Goal: Task Accomplishment & Management: Manage account settings

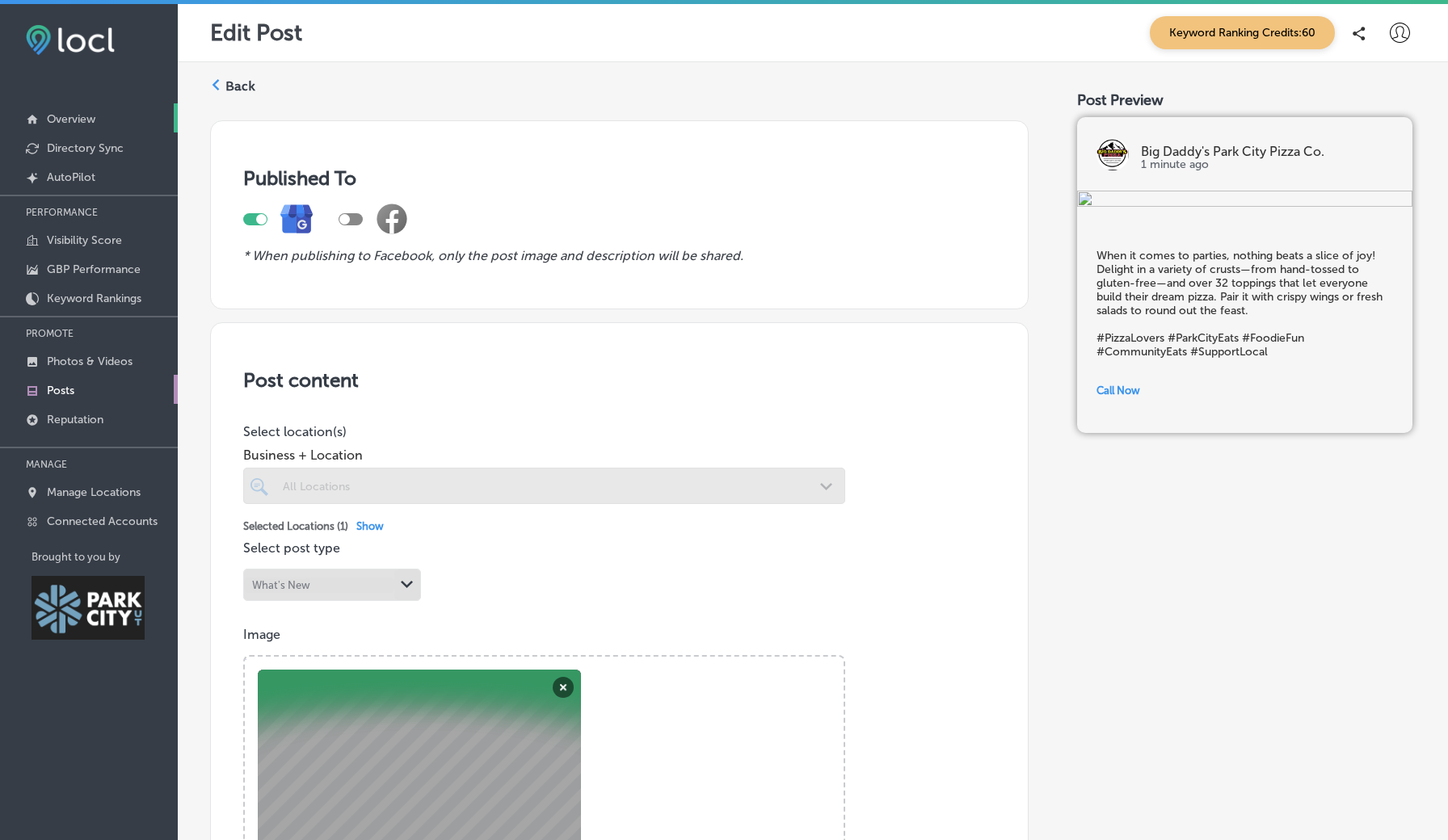
click at [72, 118] on p "Overview" at bounding box center [70, 119] width 48 height 14
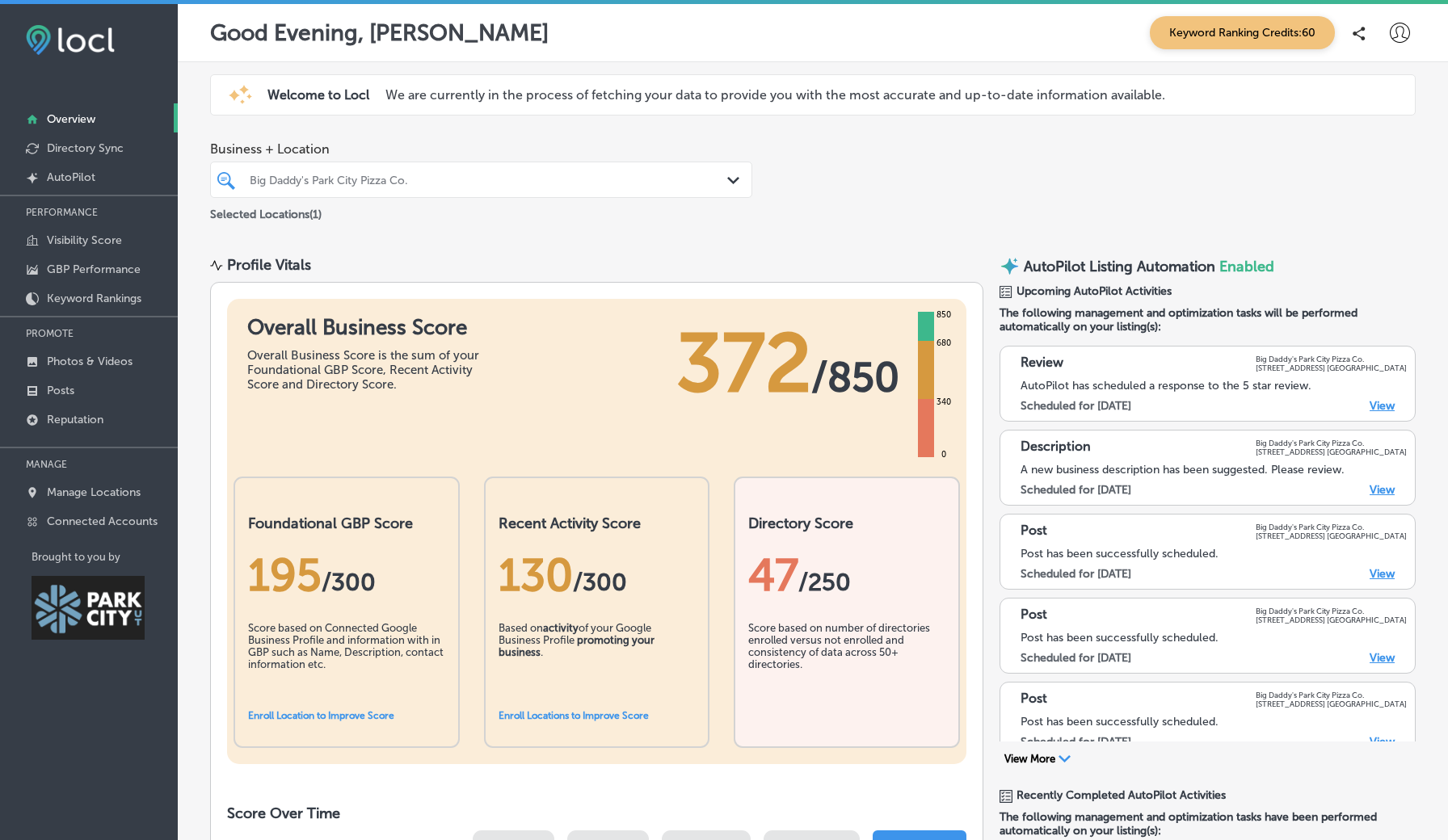
click at [1213, 44] on span "Keyword Ranking Credits: 60" at bounding box center [1242, 33] width 185 height 33
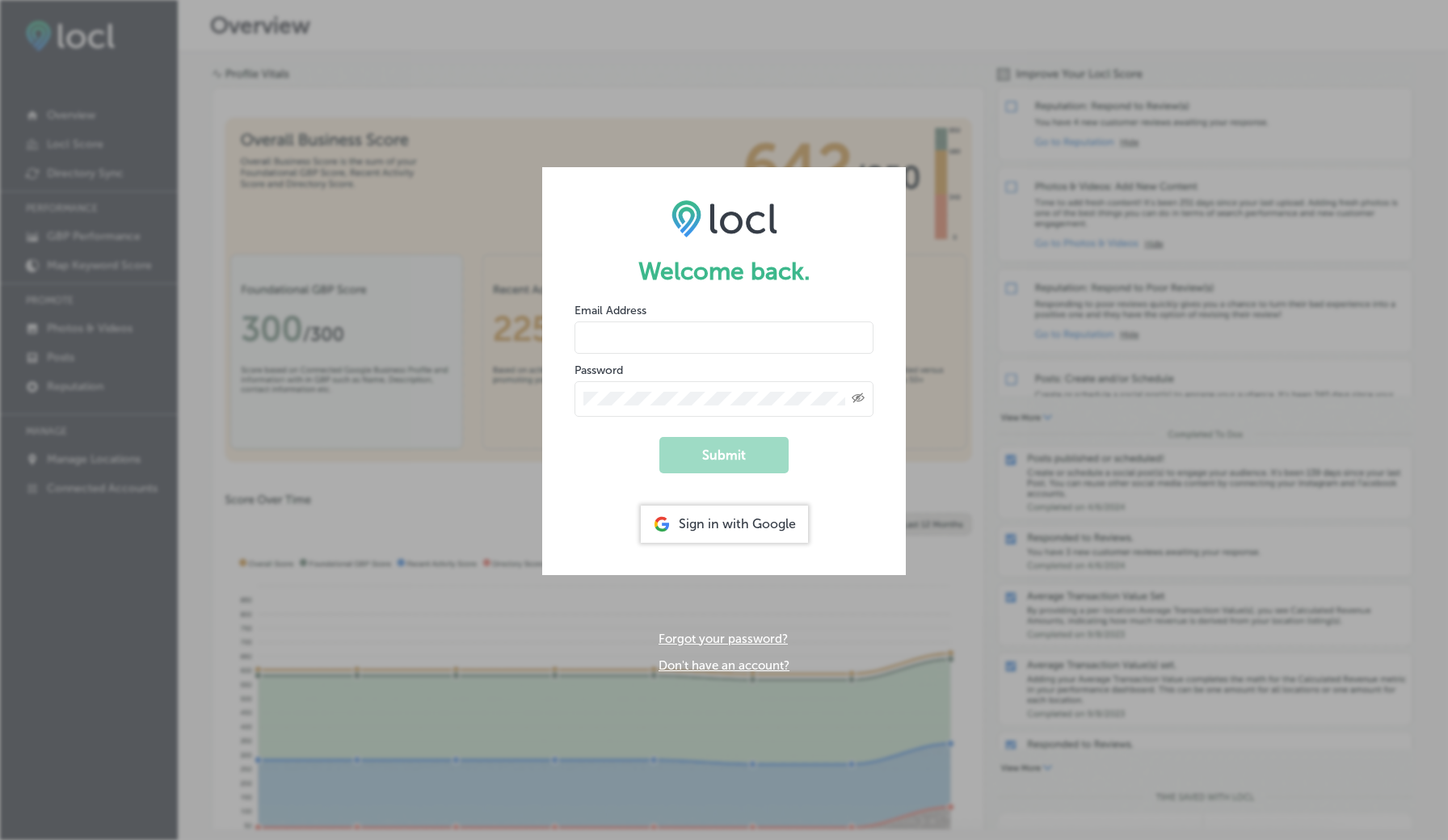
type input "[EMAIL_ADDRESS][DOMAIN_NAME]"
click at [724, 453] on button "Submit" at bounding box center [724, 456] width 130 height 37
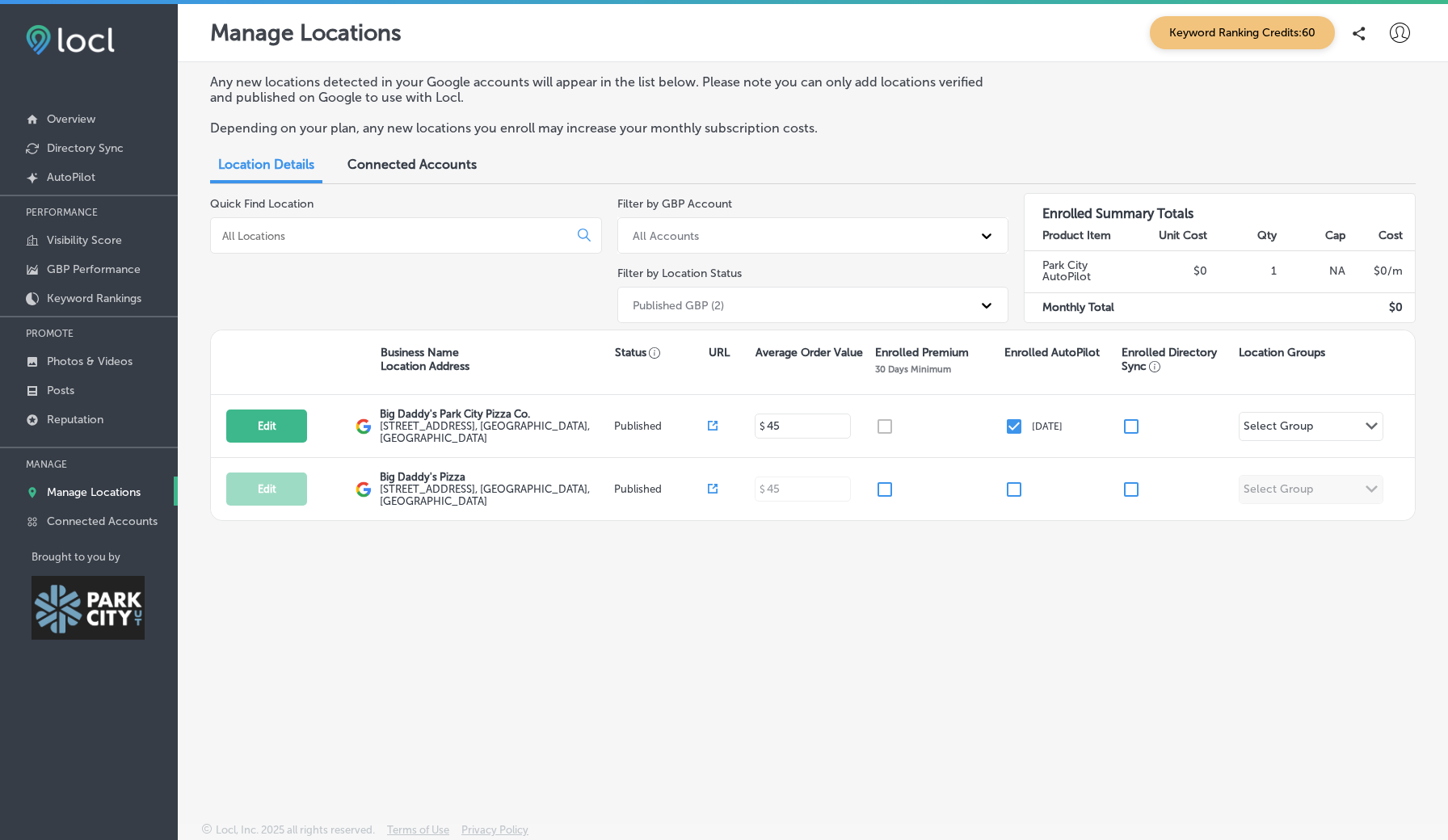
click at [1212, 32] on span "Keyword Ranking Credits: 60" at bounding box center [1242, 33] width 185 height 33
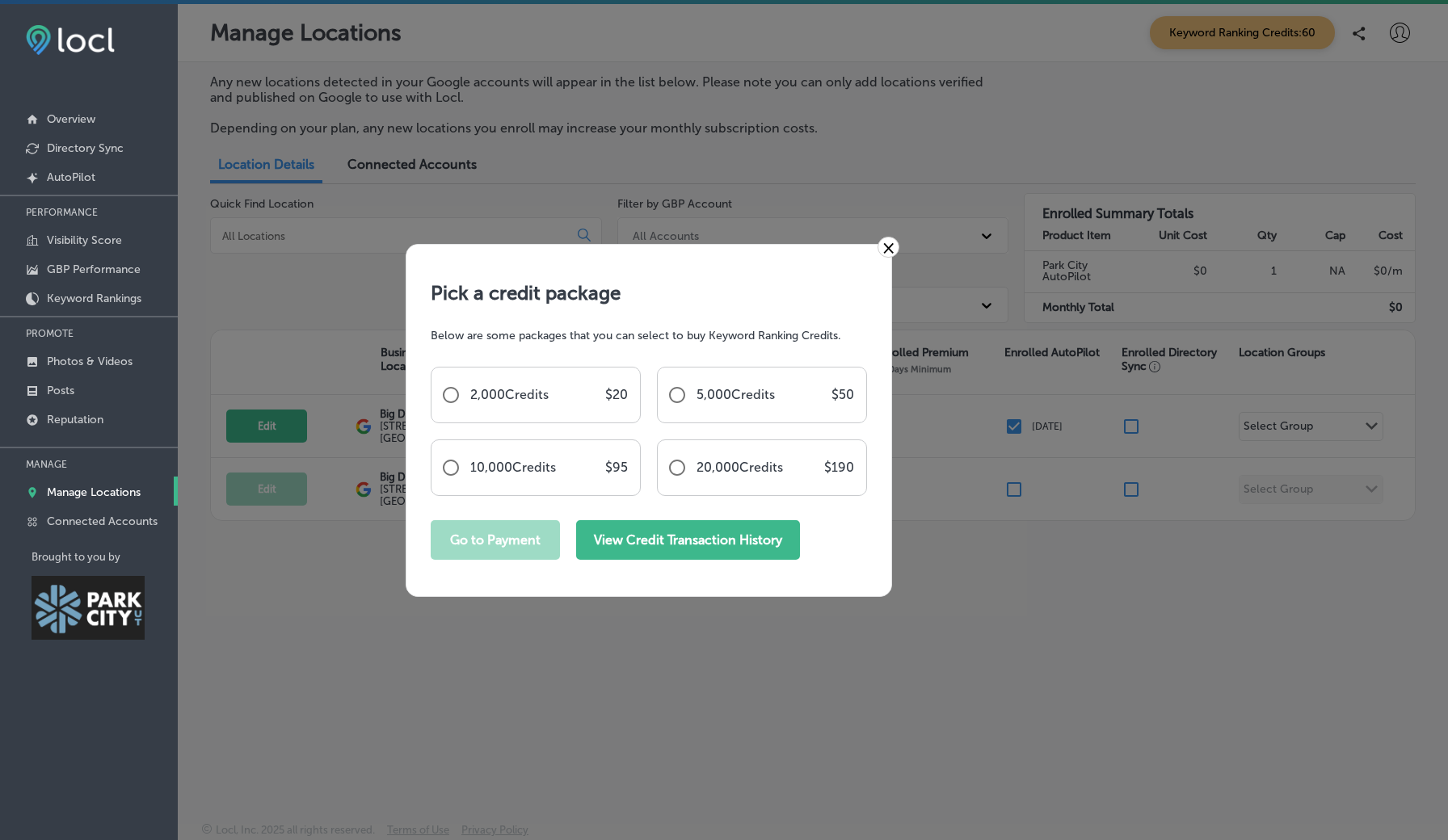
click at [643, 558] on button "View Credit Transaction History" at bounding box center [687, 540] width 224 height 39
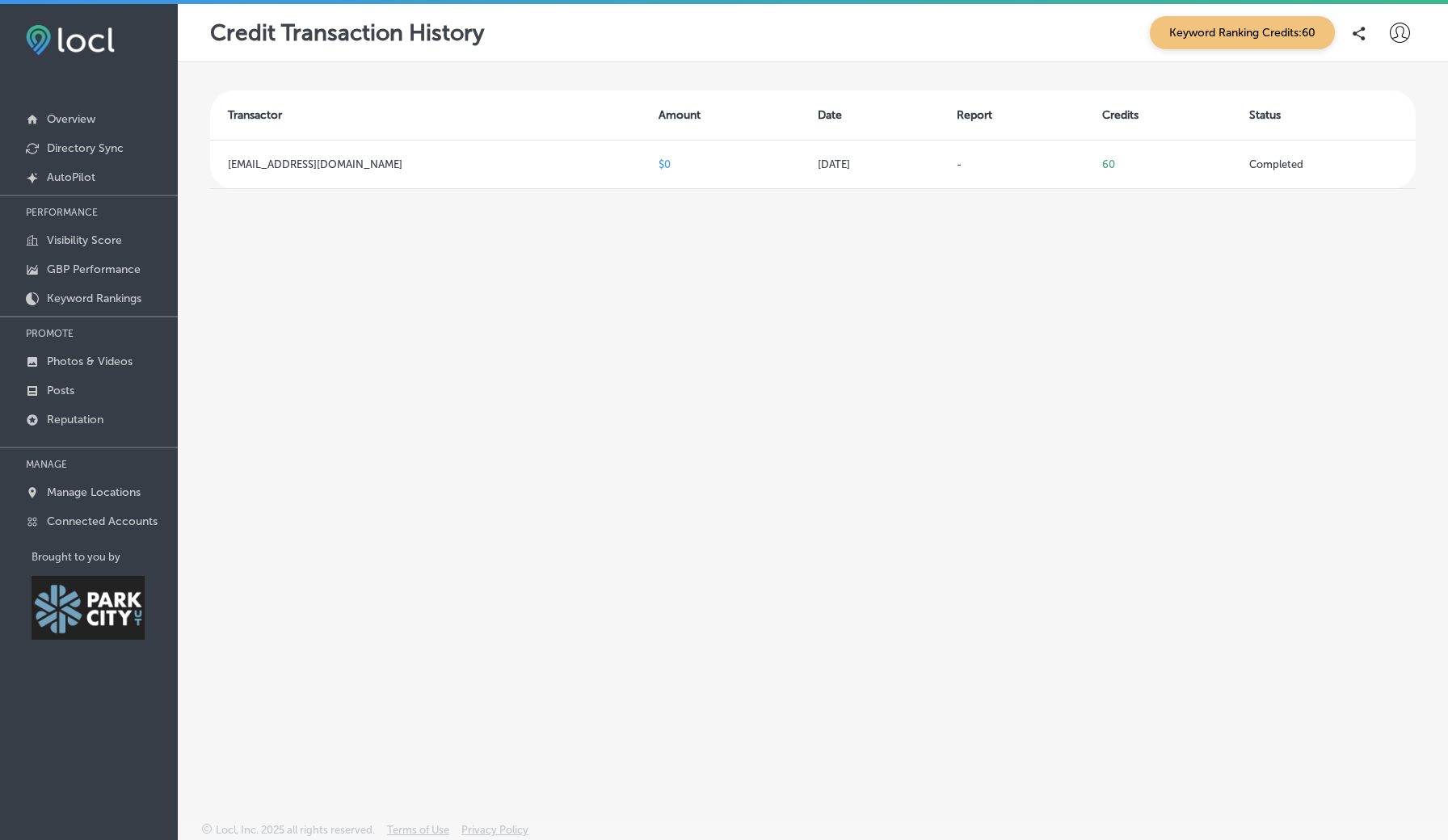
click at [1234, 25] on span "Keyword Ranking Credits: 60" at bounding box center [1242, 33] width 185 height 33
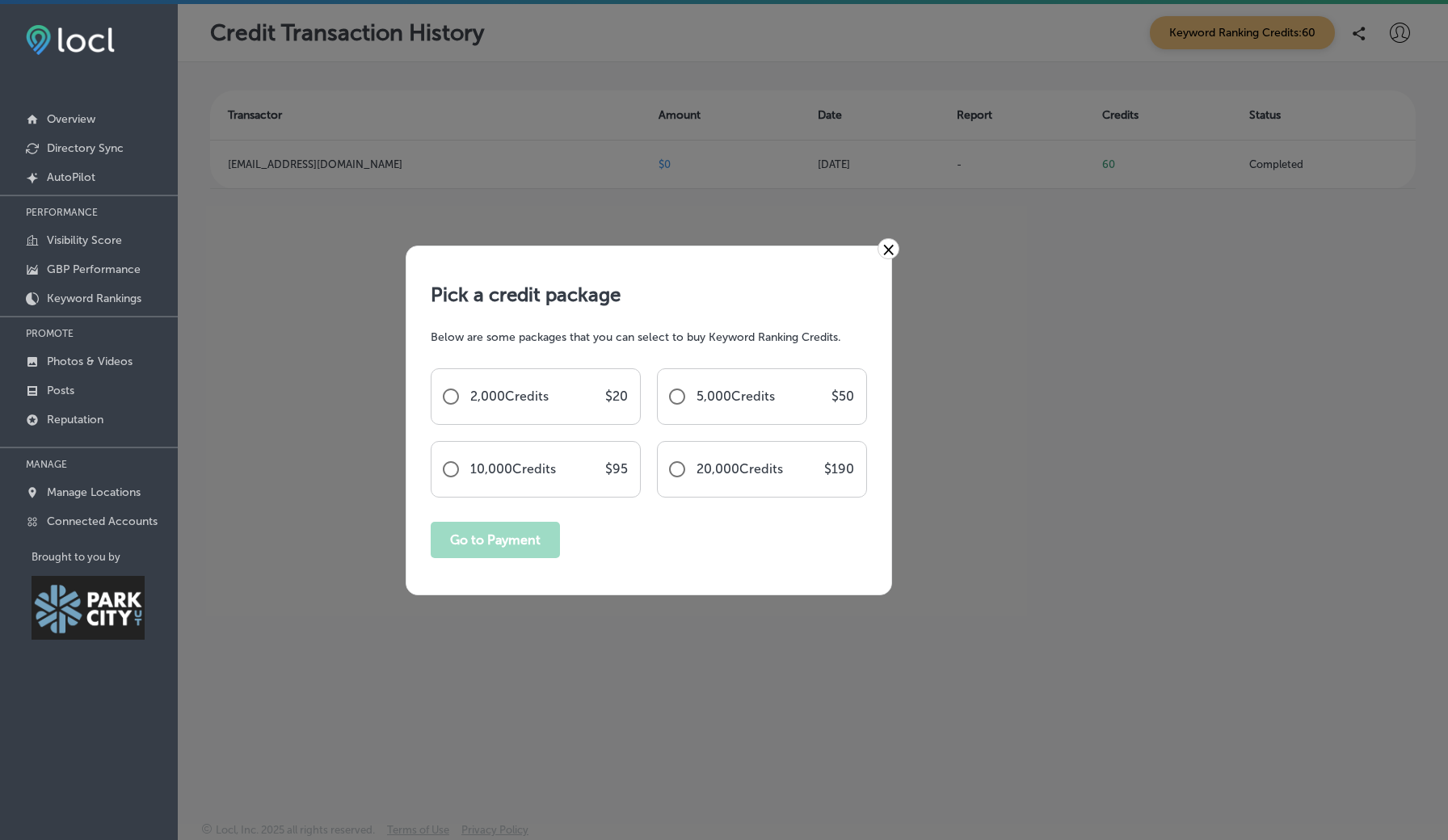
click at [446, 467] on input "radio" at bounding box center [450, 469] width 38 height 38
radio input "true"
click at [458, 543] on button "Go to Payment" at bounding box center [496, 541] width 130 height 37
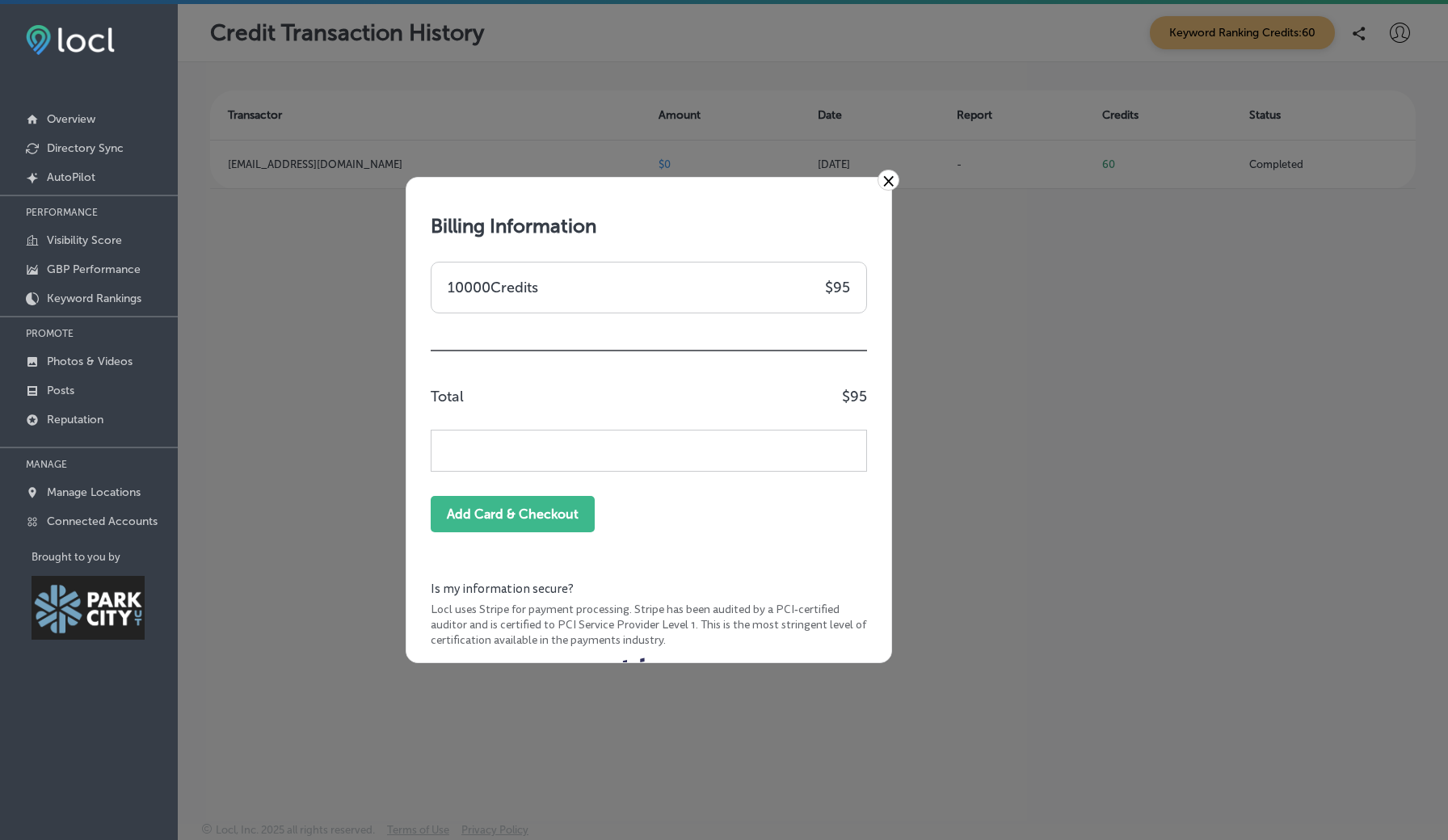
click at [891, 183] on link "×" at bounding box center [888, 180] width 22 height 21
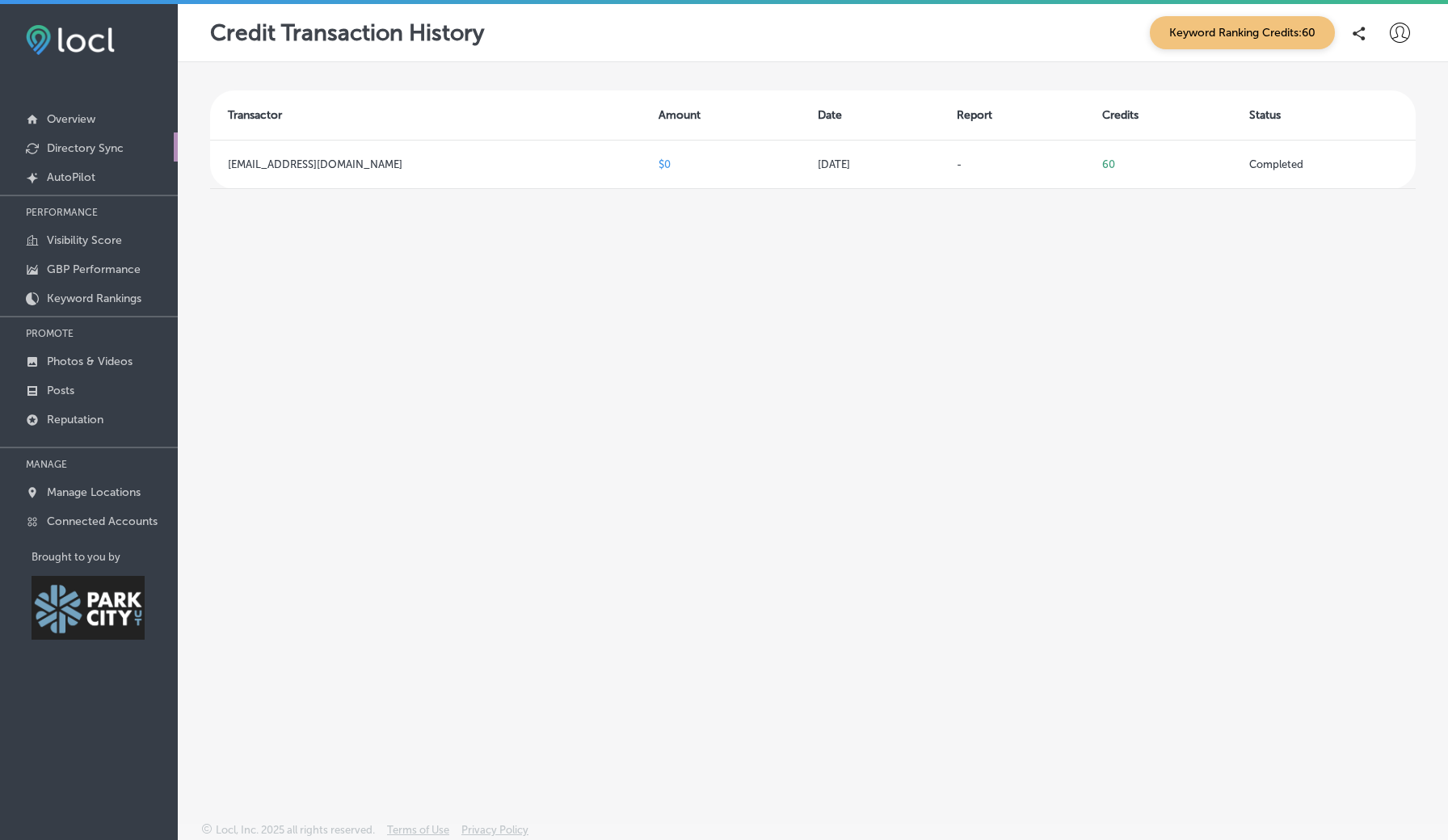
click at [71, 145] on p "Directory Sync" at bounding box center [85, 148] width 77 height 14
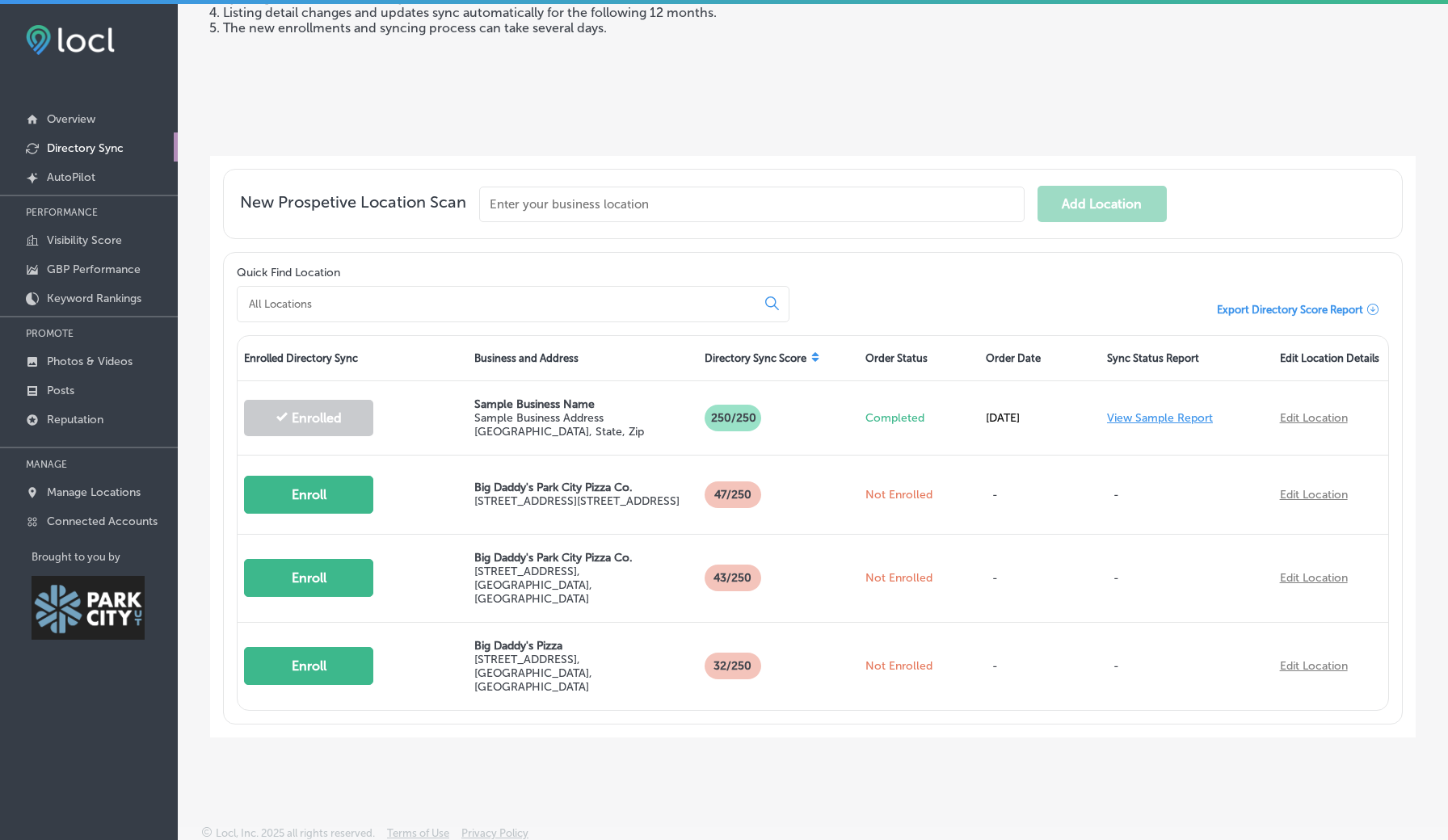
scroll to position [239, 0]
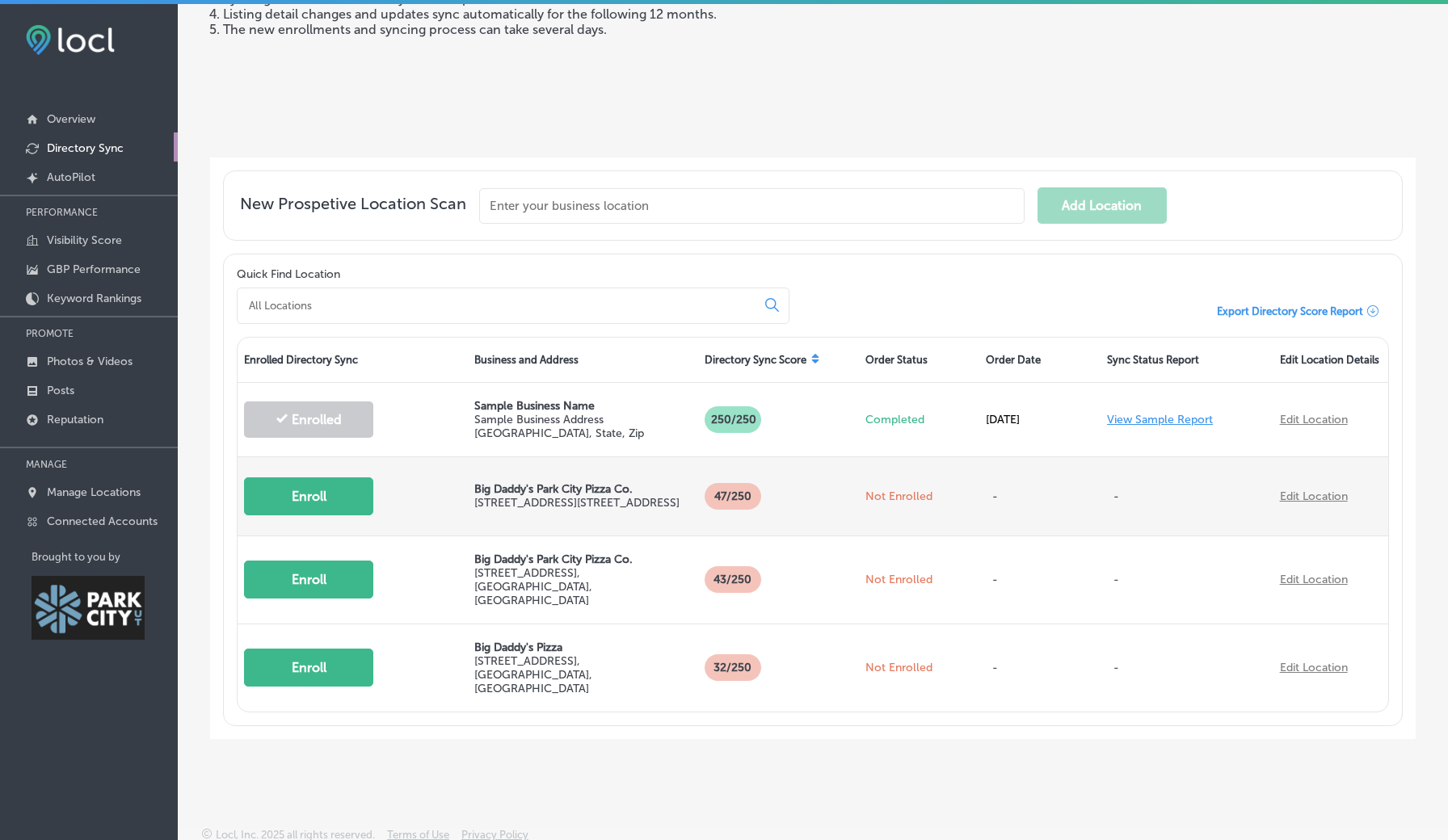
click at [354, 509] on button "Enroll" at bounding box center [309, 497] width 130 height 38
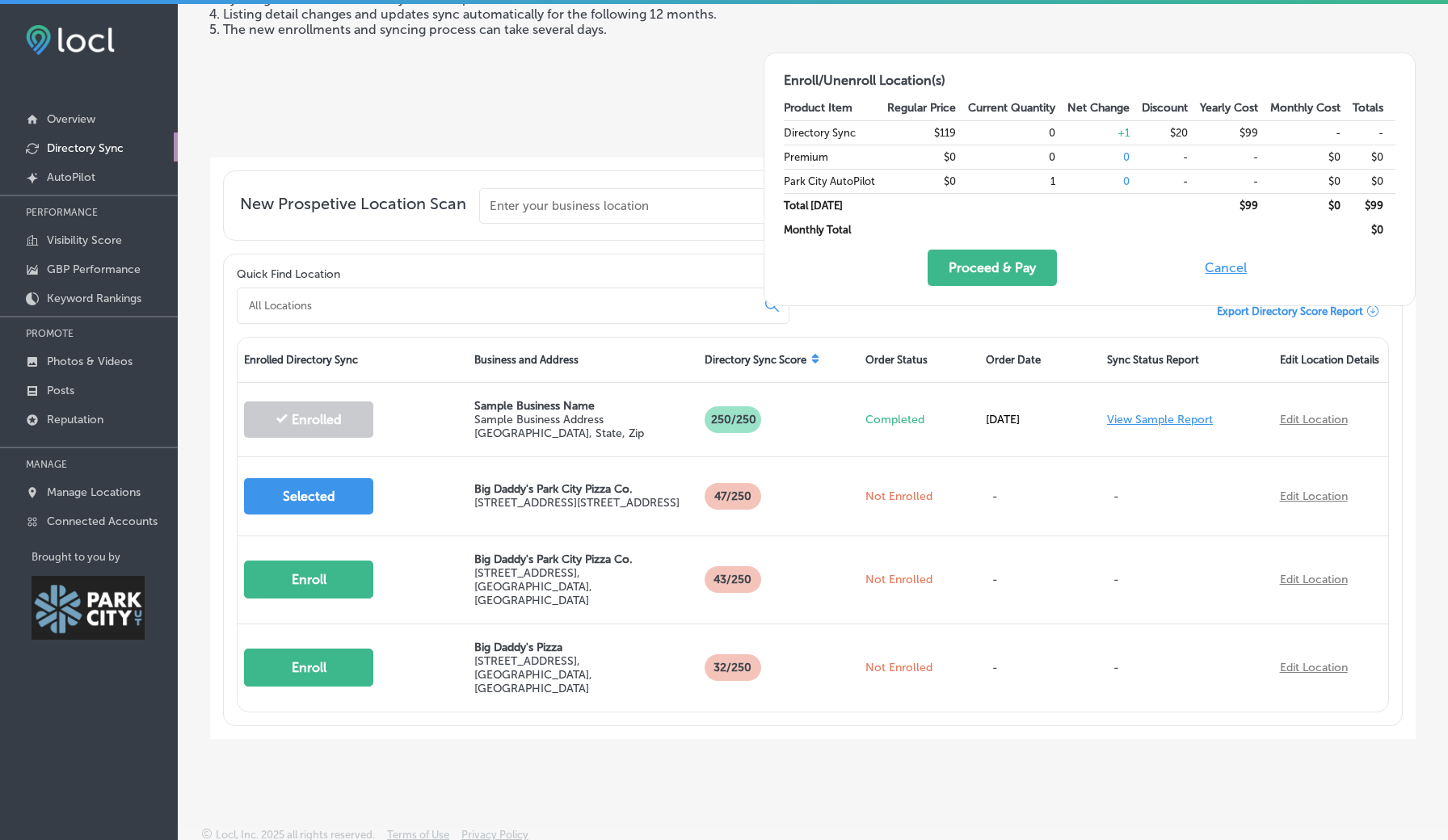
scroll to position [0, 0]
click at [949, 256] on button "Proceed & Pay" at bounding box center [992, 268] width 130 height 37
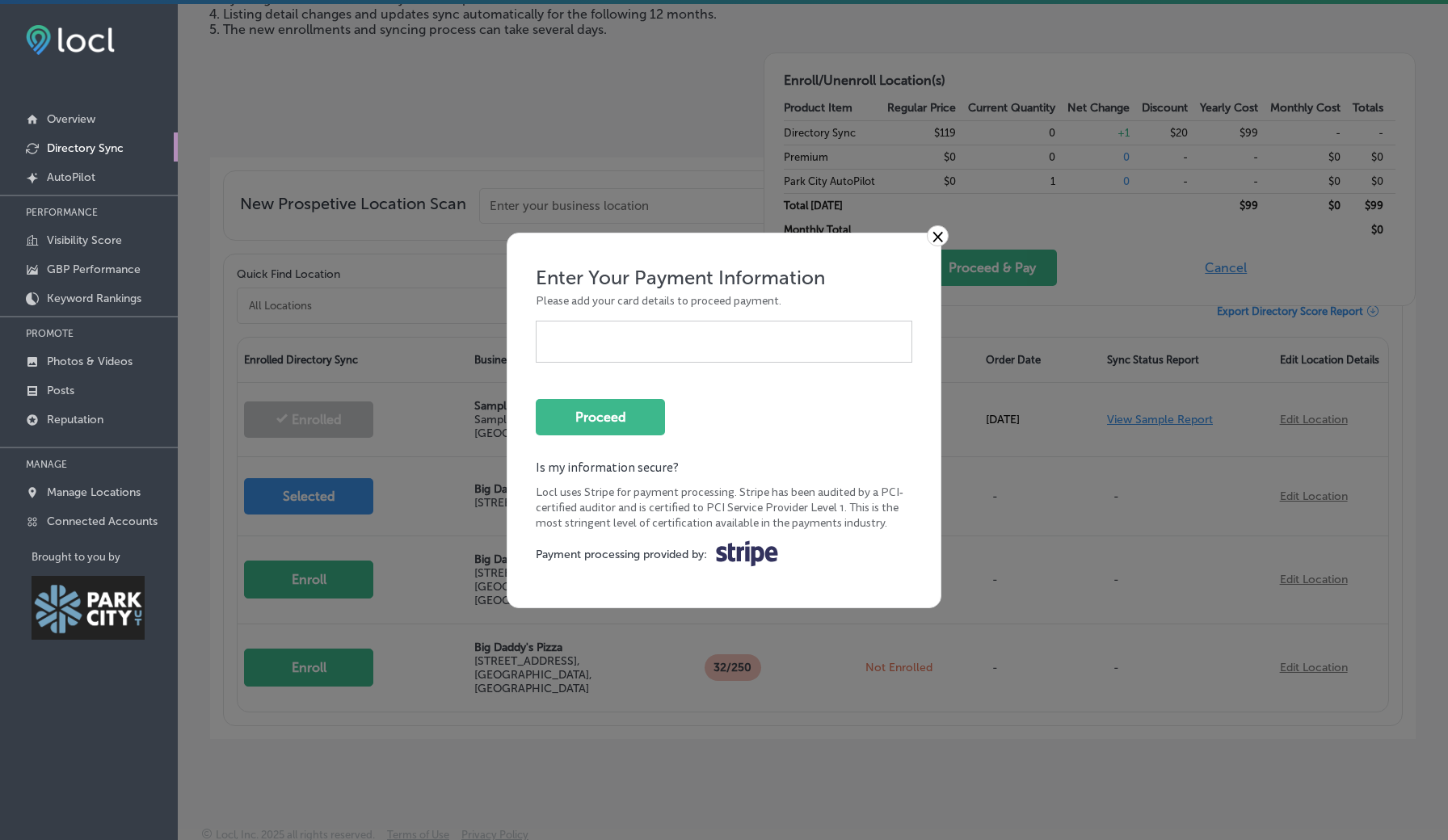
click at [941, 233] on link "×" at bounding box center [938, 236] width 22 height 21
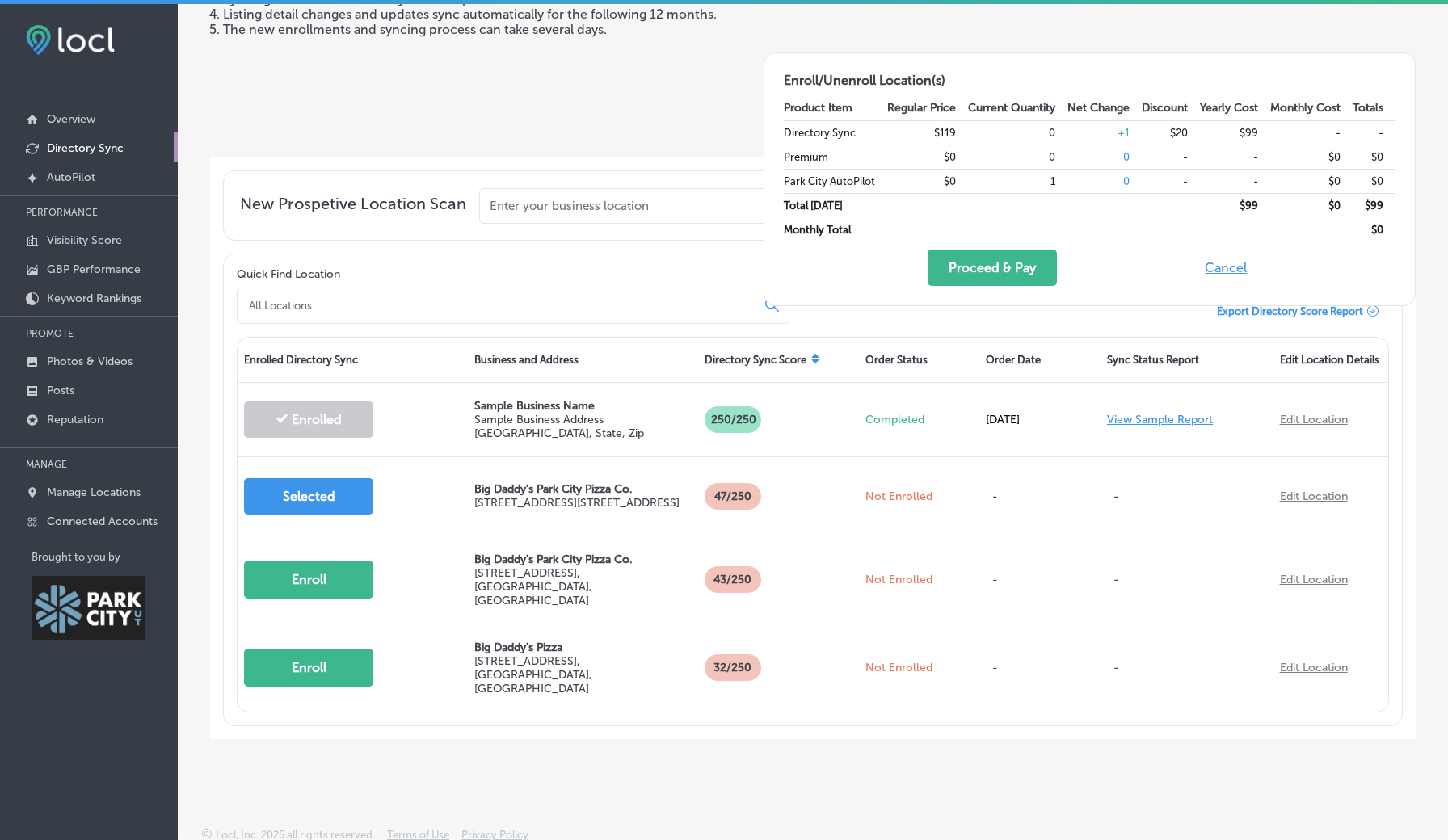
click at [660, 70] on div "Locl Directory Sync automatically enrolls, updates, and synchronizes business l…" at bounding box center [568, 8] width 716 height 271
click at [88, 179] on p "AutoPilot" at bounding box center [70, 177] width 48 height 14
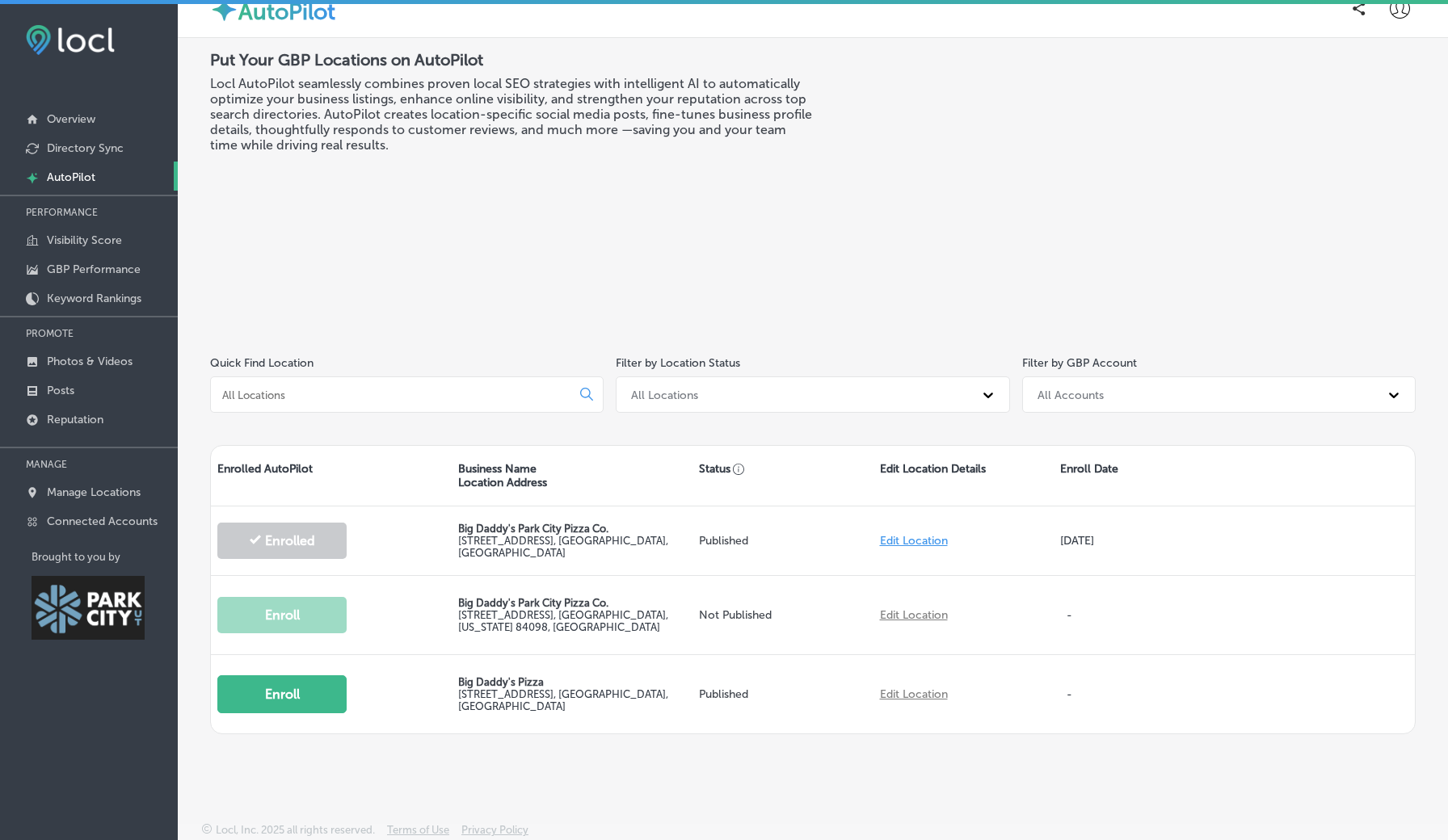
scroll to position [16, 0]
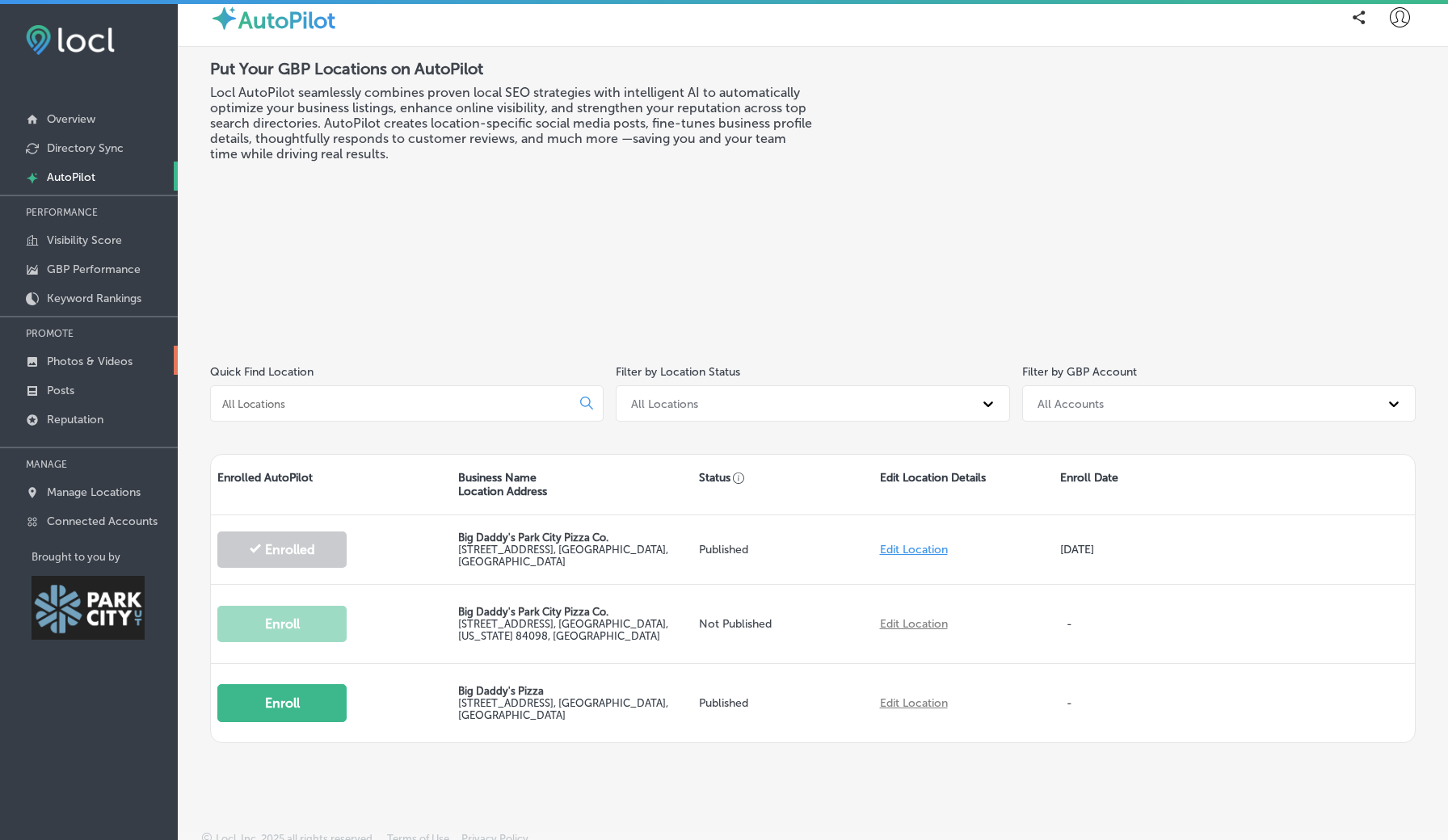
click at [74, 363] on p "Photos & Videos" at bounding box center [89, 361] width 86 height 14
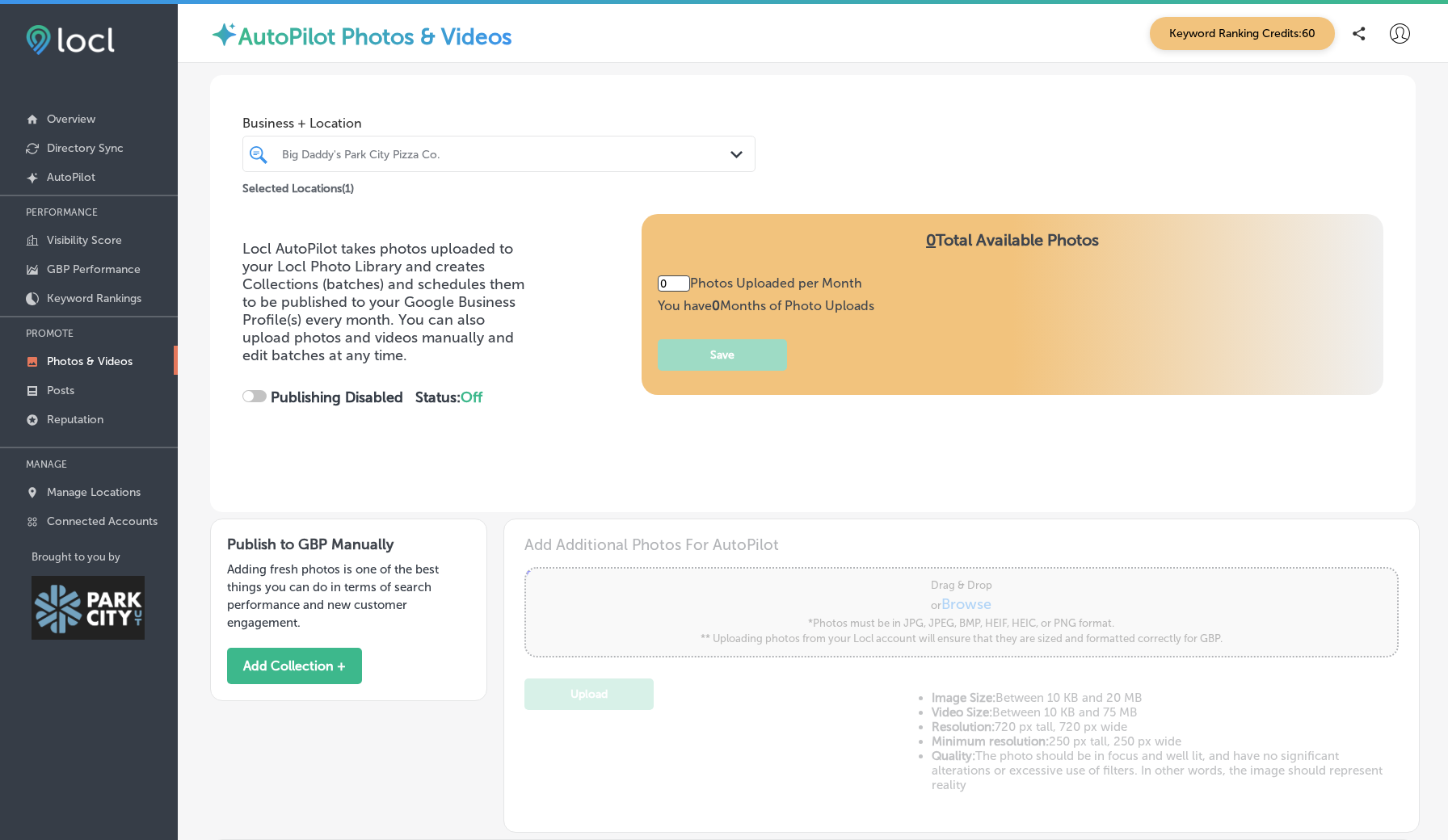
type input "5"
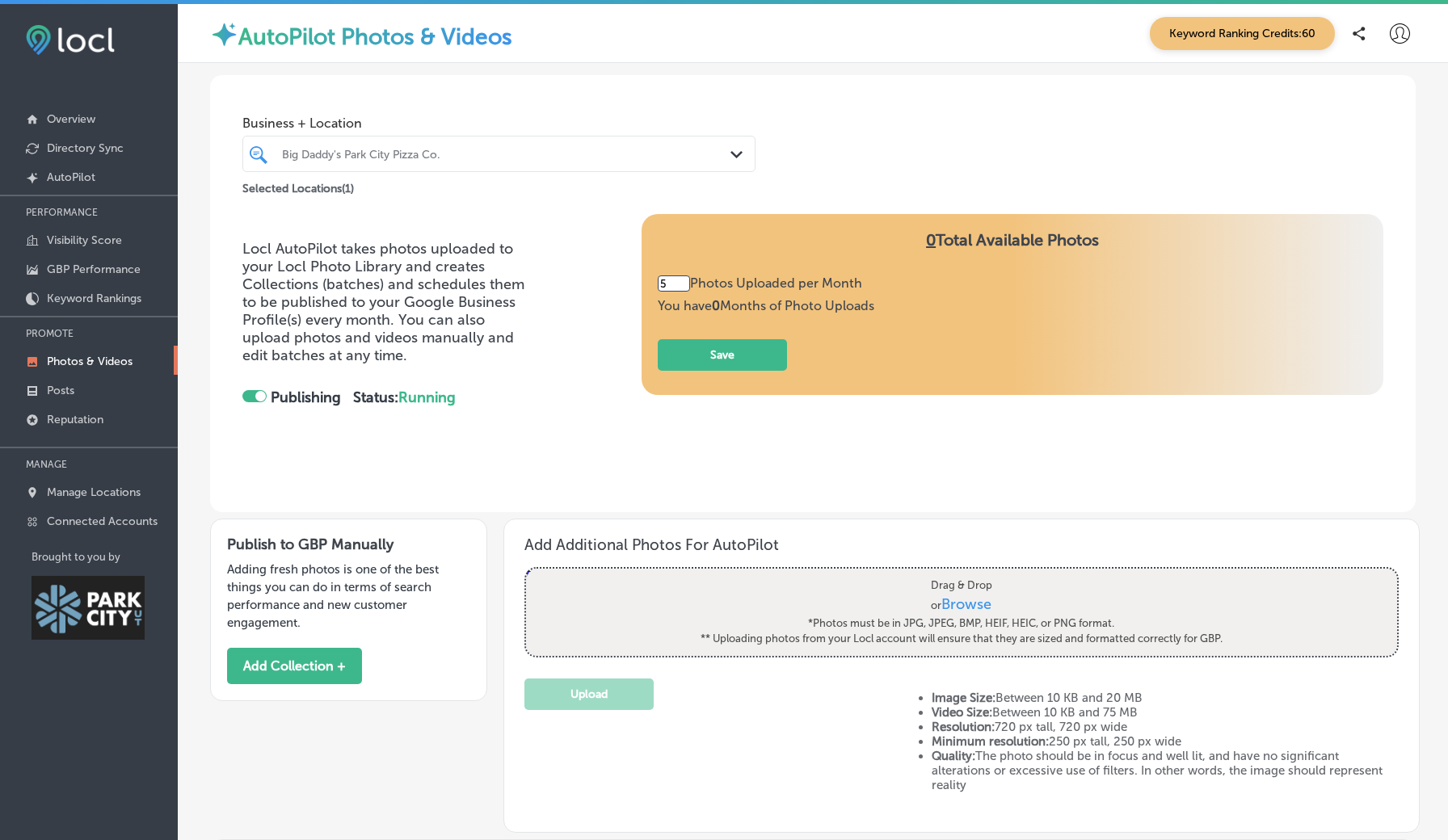
checkbox input "true"
click at [74, 396] on p "Posts" at bounding box center [60, 390] width 27 height 14
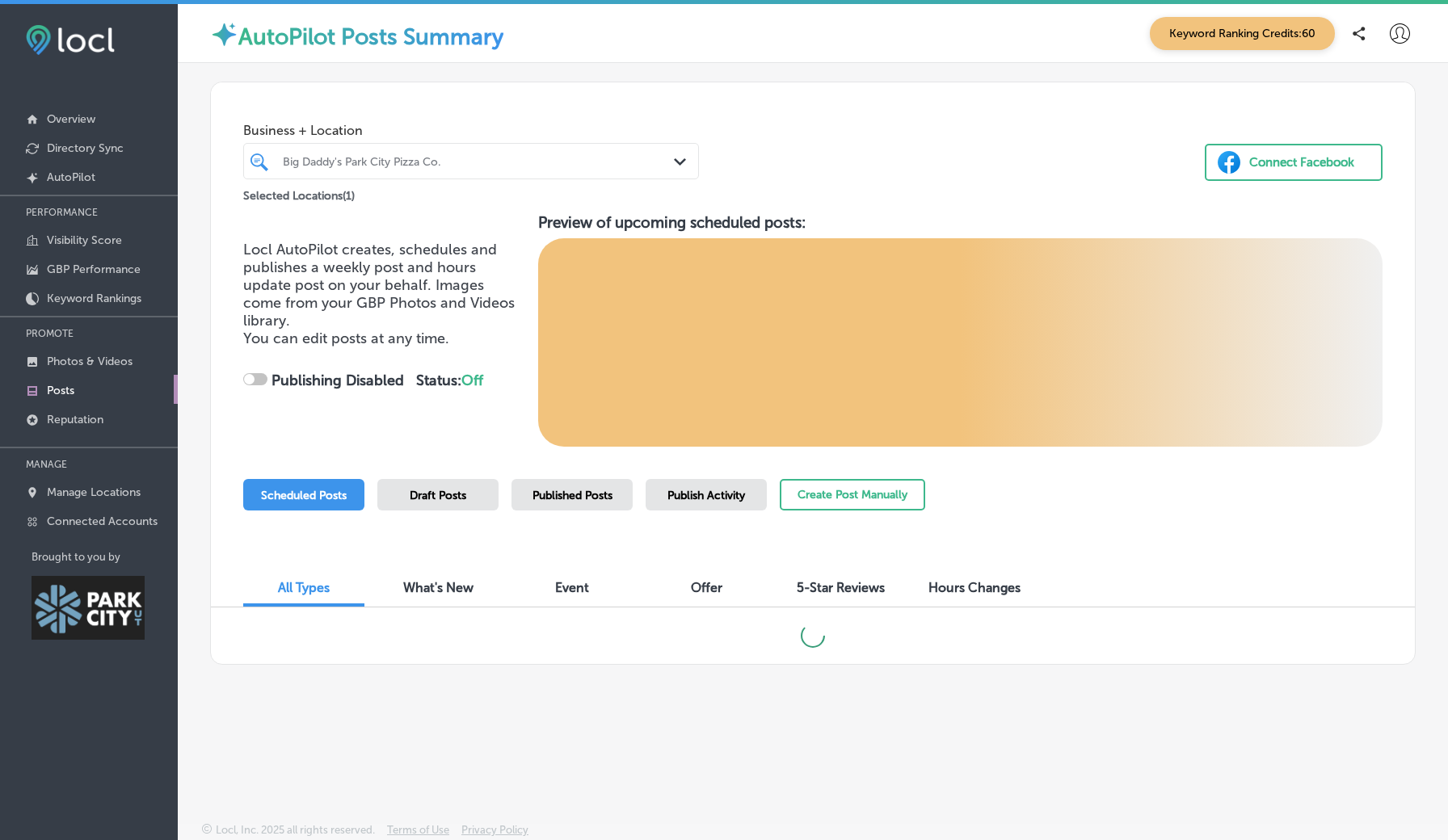
checkbox input "true"
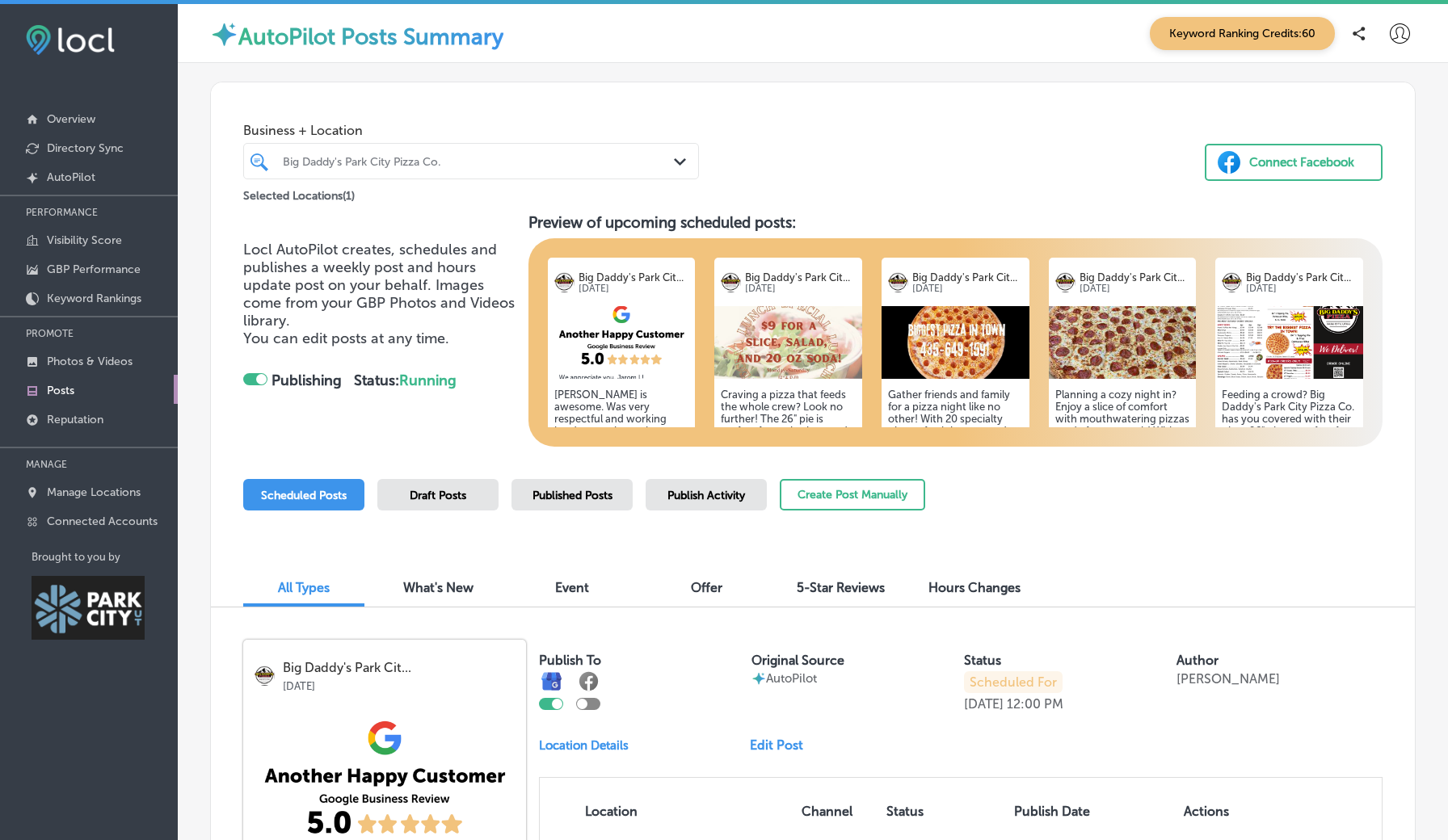
click at [612, 404] on h5 "[PERSON_NAME] is awesome. Was very respectful and working hard even when other …" at bounding box center [622, 443] width 135 height 109
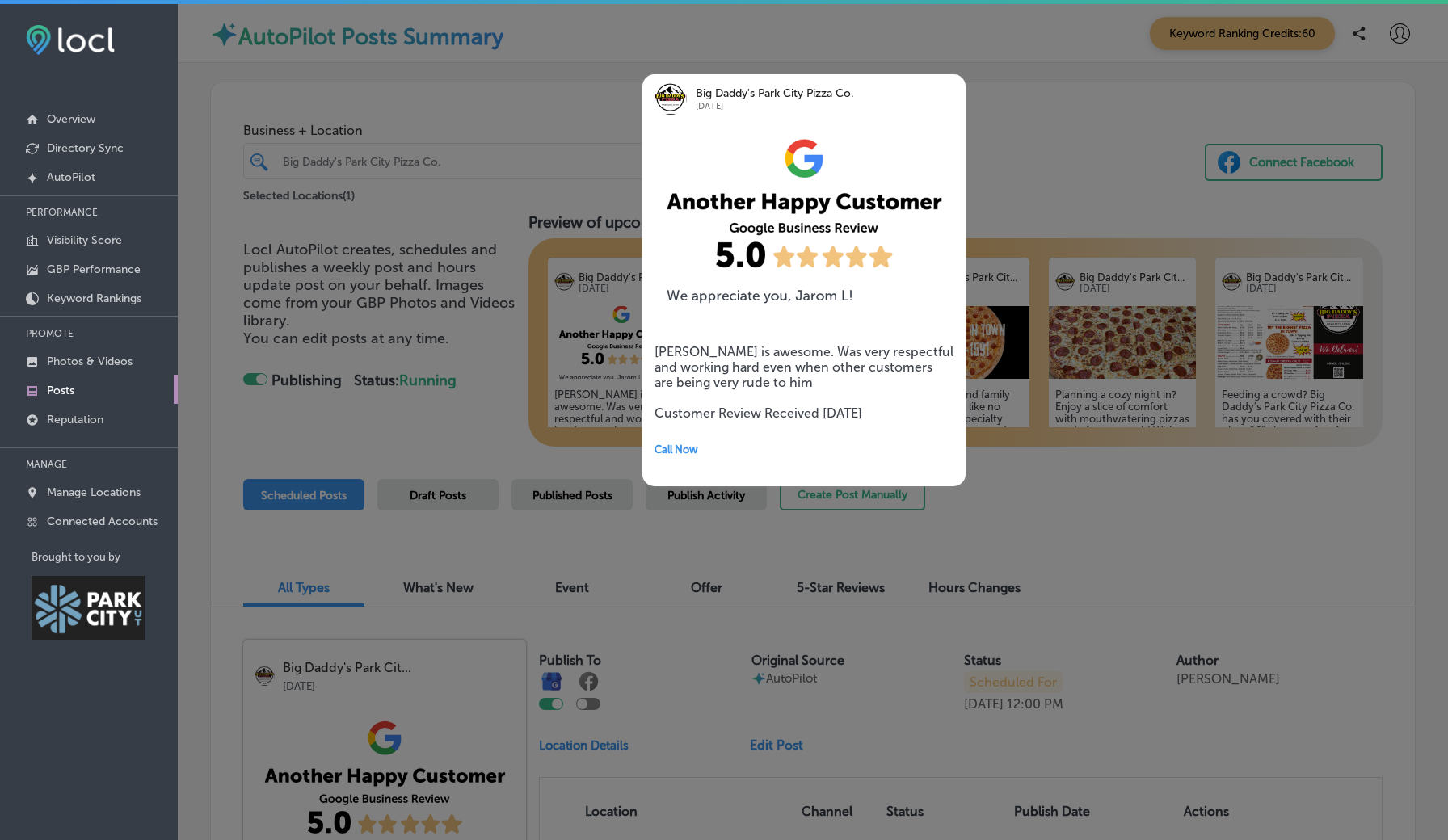
click at [585, 132] on div at bounding box center [724, 420] width 1448 height 840
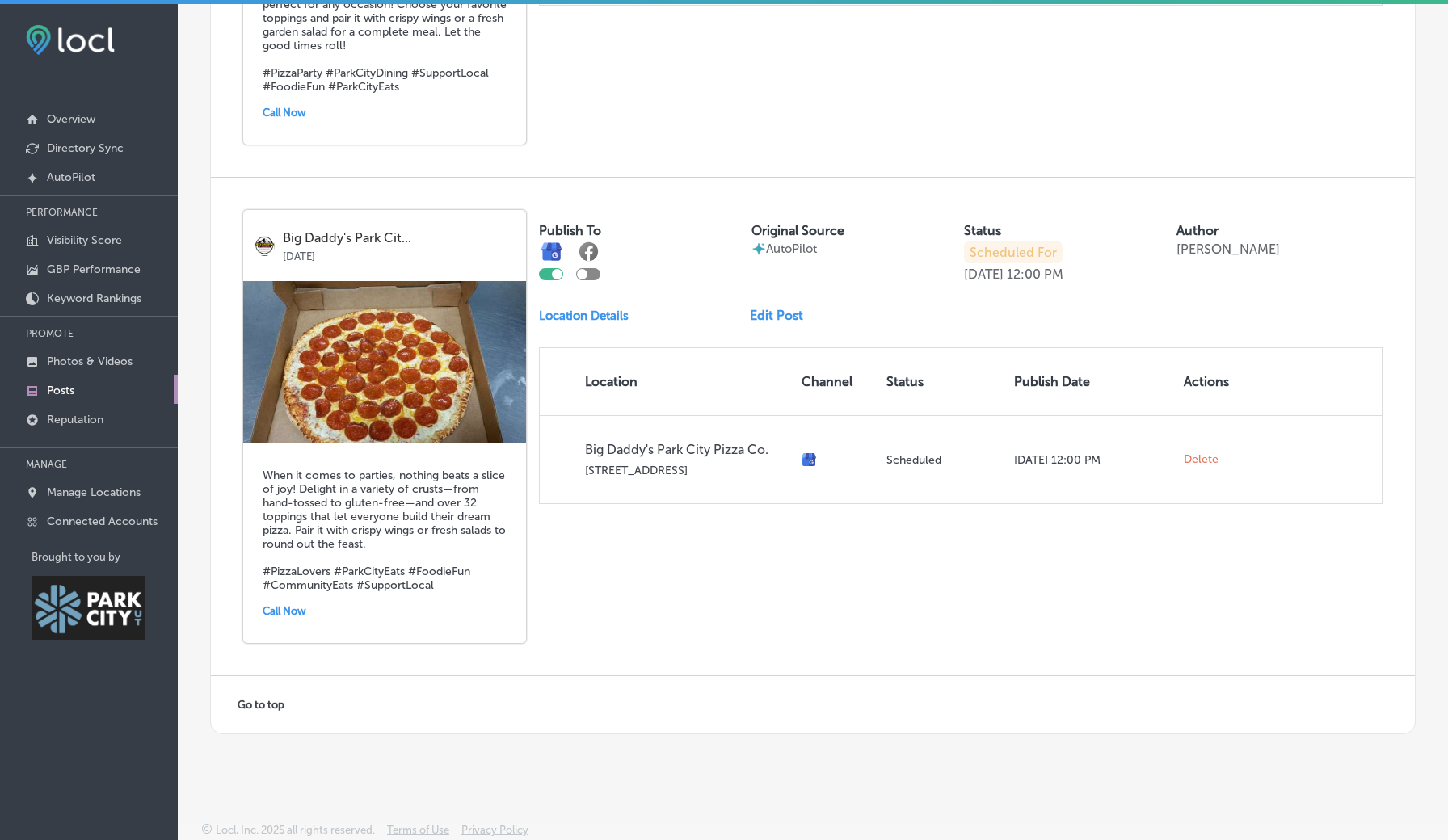
scroll to position [2884, 0]
click at [82, 297] on p "Keyword Rankings" at bounding box center [94, 298] width 95 height 14
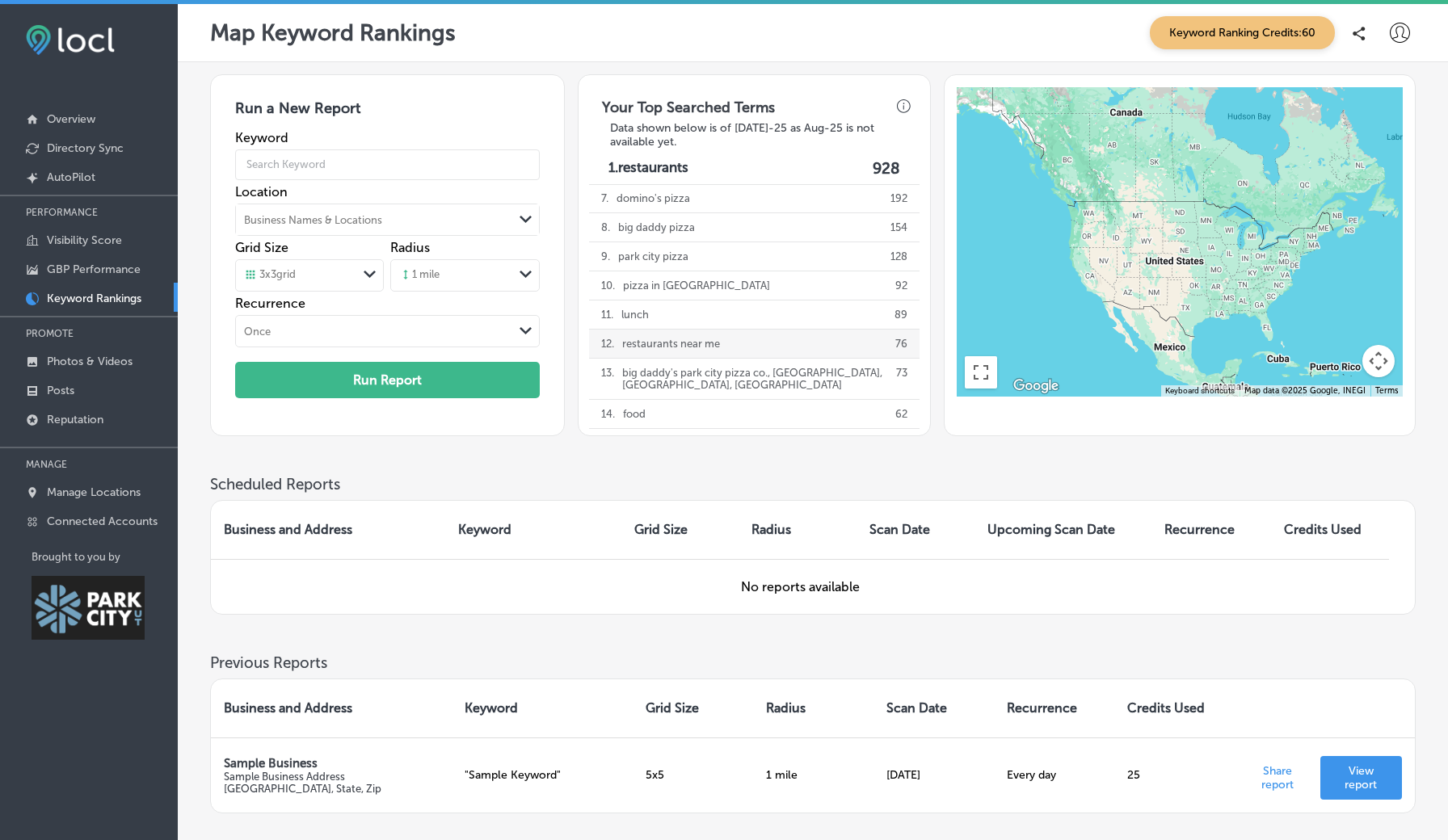
scroll to position [122, 0]
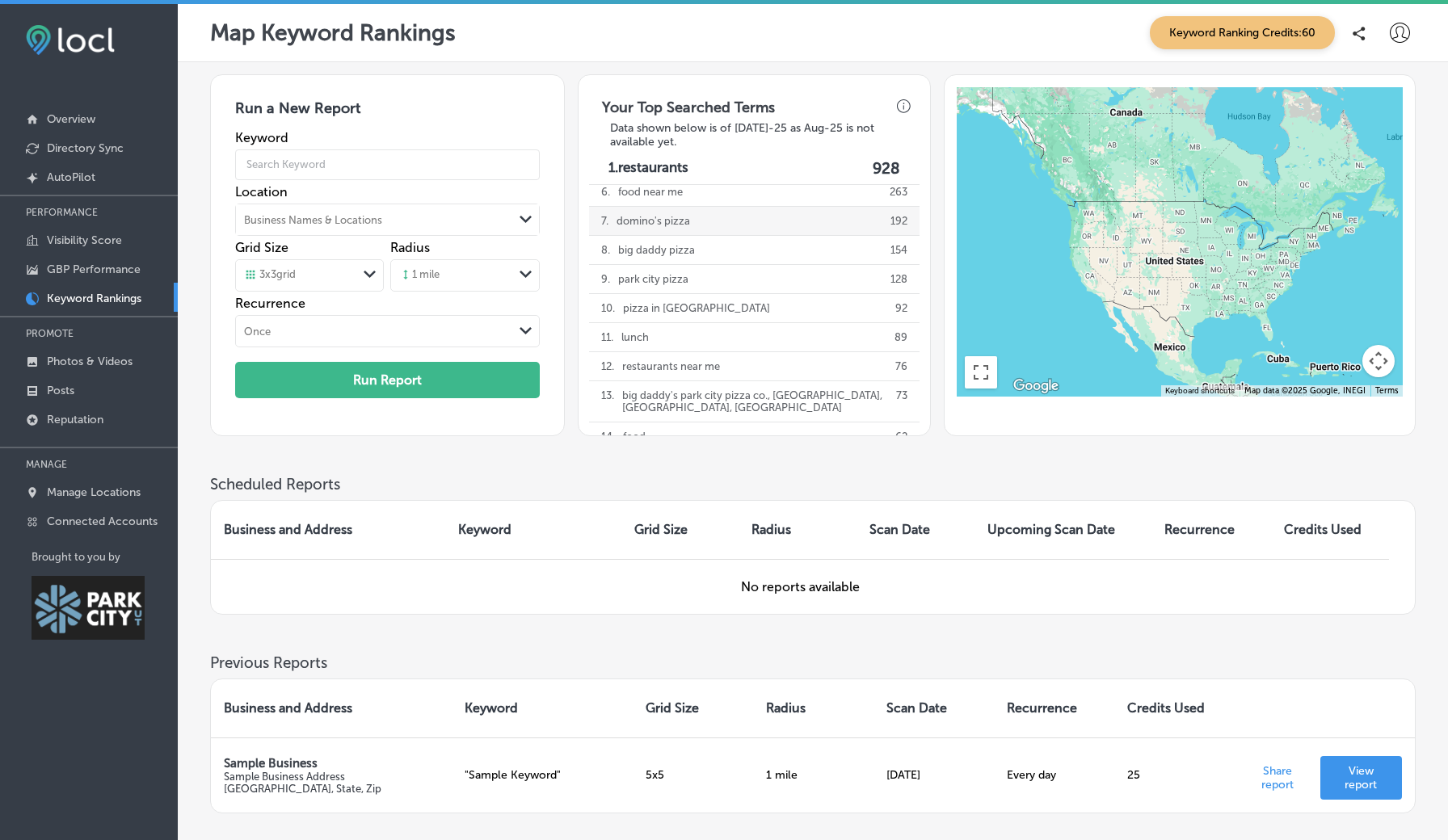
click at [690, 231] on p "domino's pizza" at bounding box center [653, 221] width 74 height 28
type input "domino's pizza"
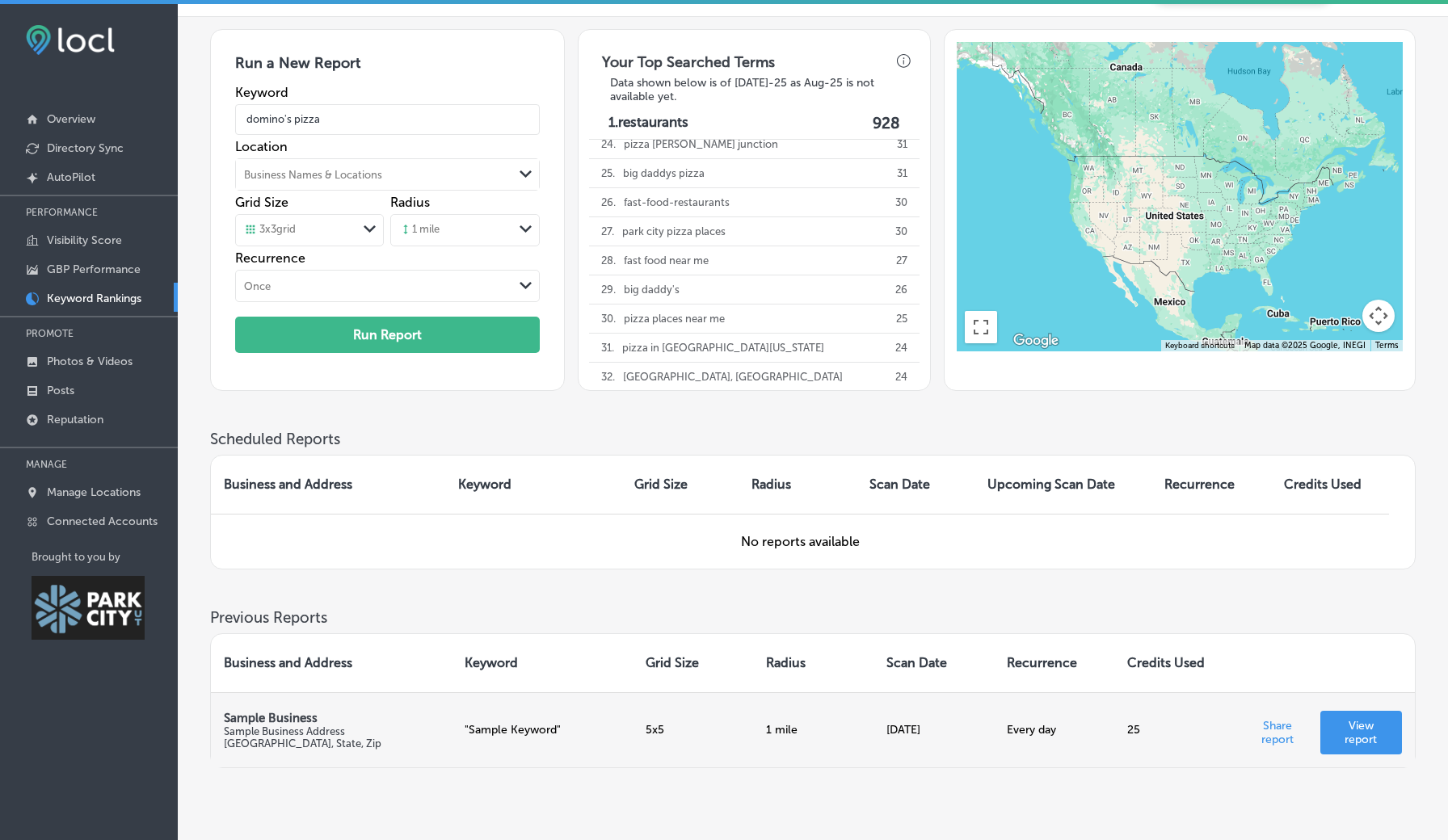
scroll to position [54, 0]
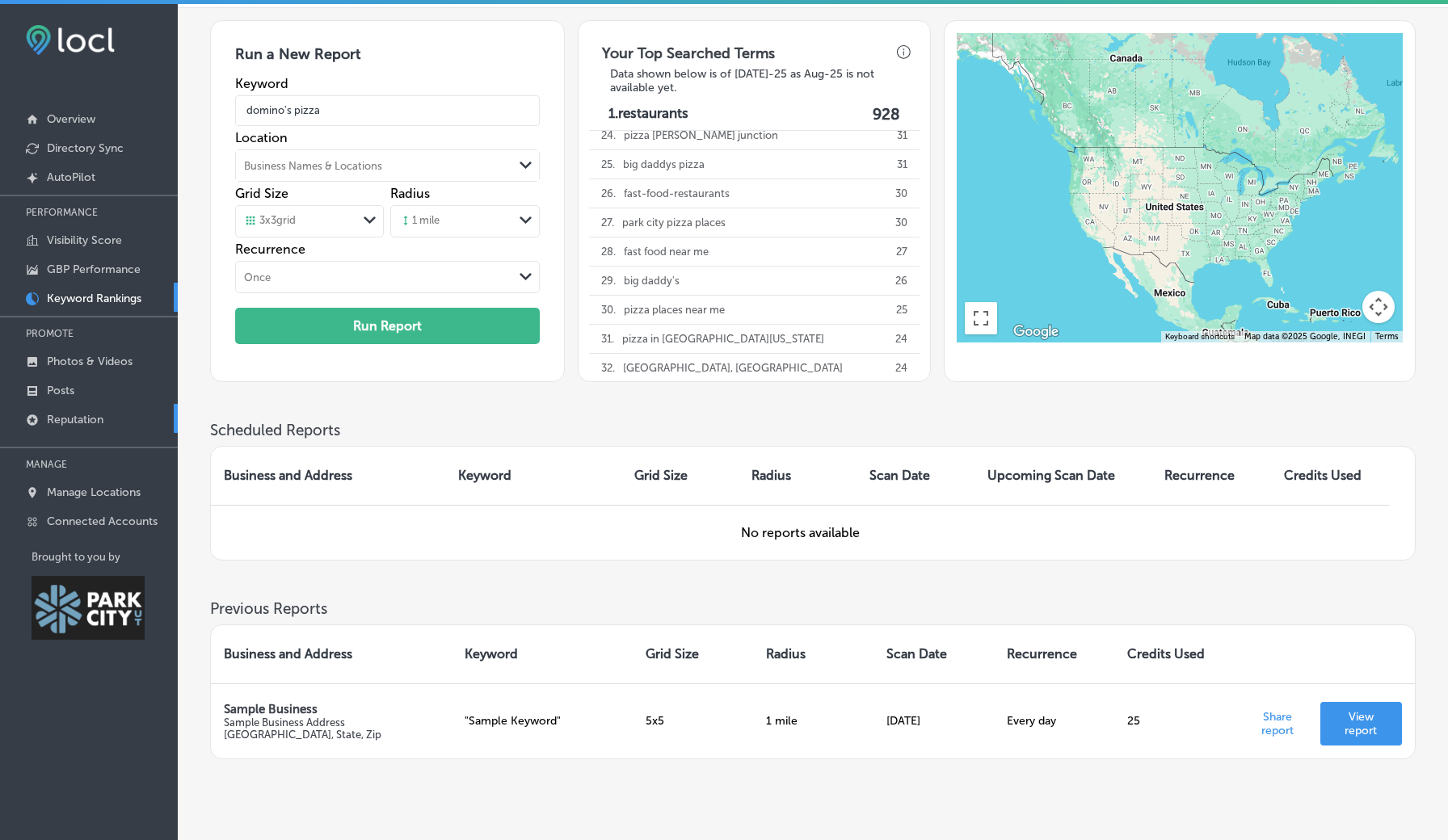
click at [68, 423] on p "Reputation" at bounding box center [75, 419] width 57 height 14
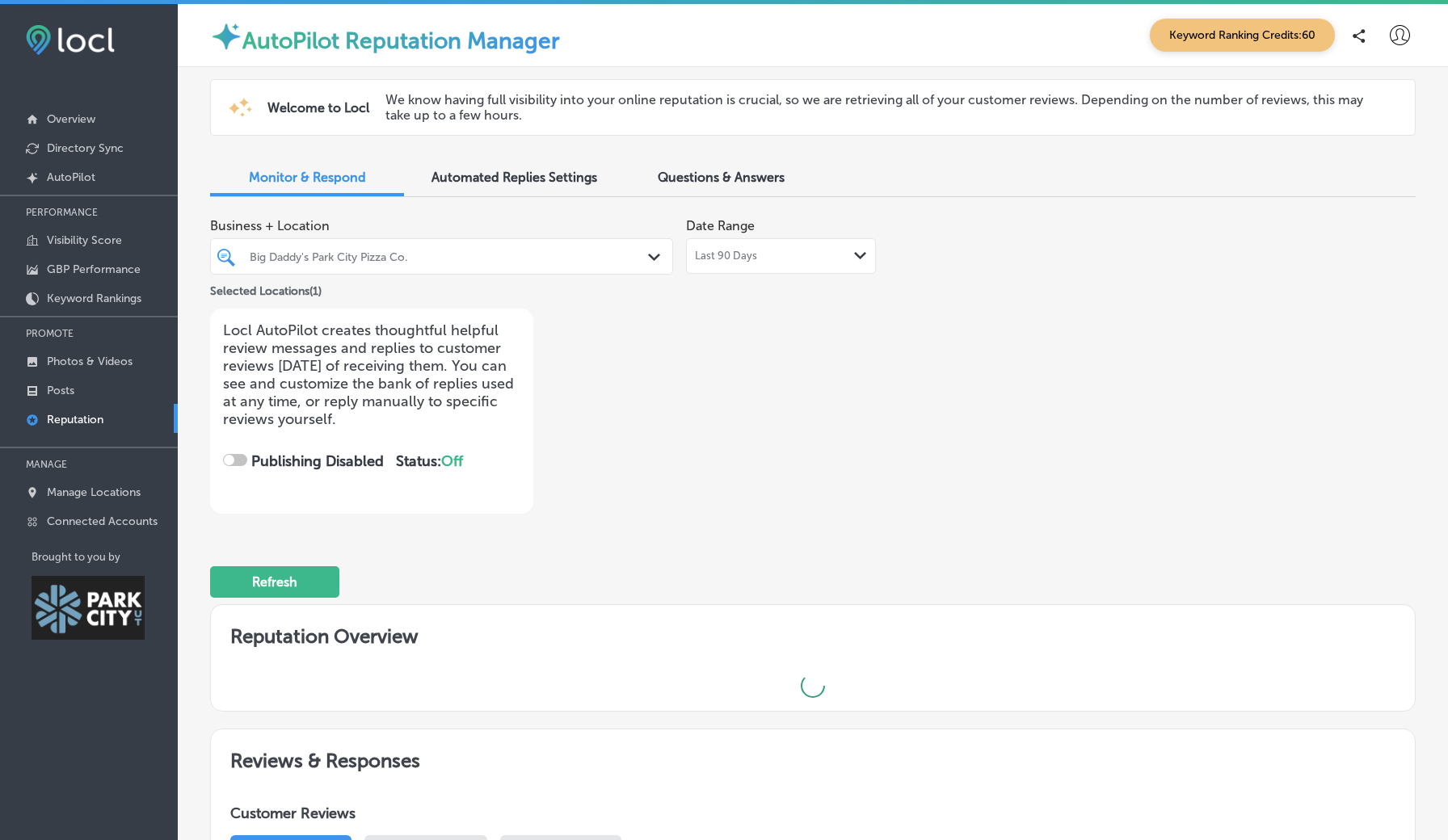
checkbox input "true"
